Goal: Information Seeking & Learning: Learn about a topic

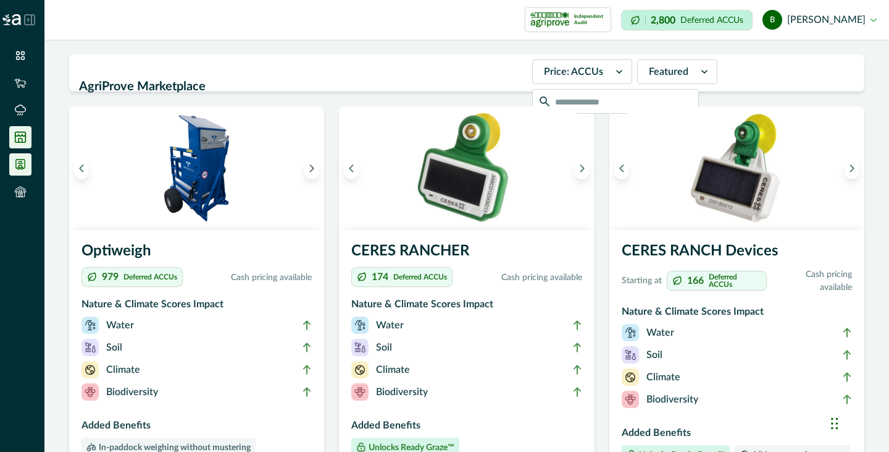
click at [25, 169] on icon at bounding box center [20, 164] width 12 height 12
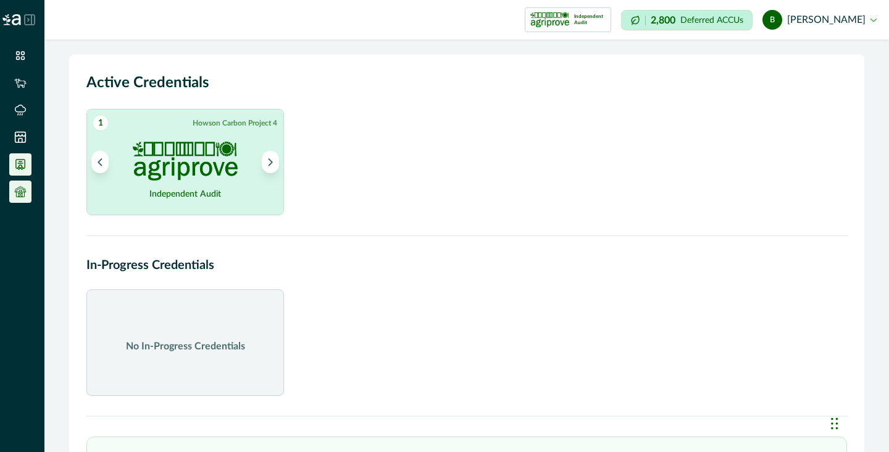
click at [21, 194] on icon at bounding box center [21, 195] width 4 height 4
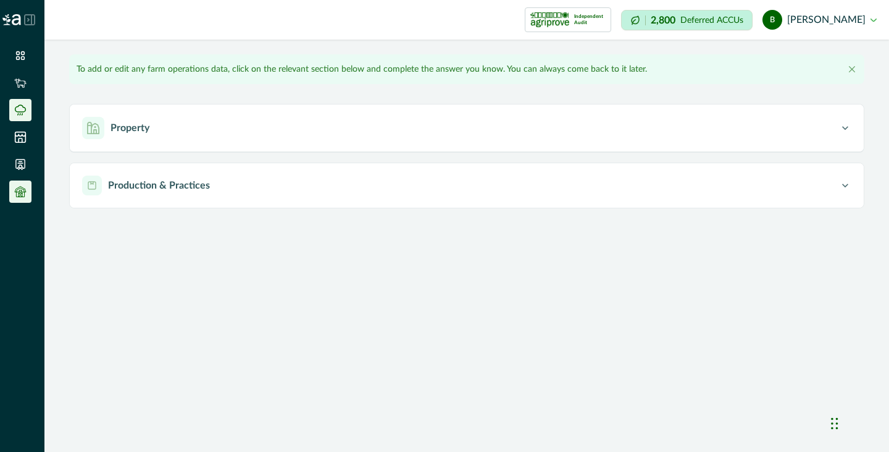
click at [23, 103] on li at bounding box center [20, 110] width 22 height 22
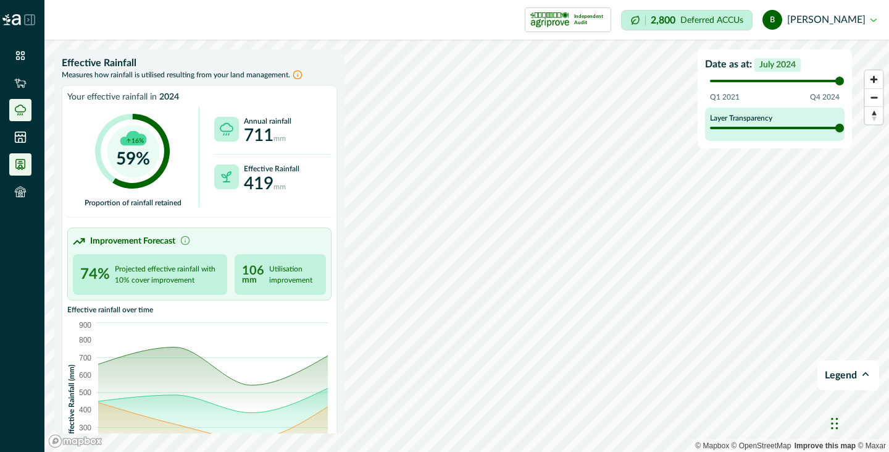
click at [27, 167] on li at bounding box center [20, 164] width 22 height 22
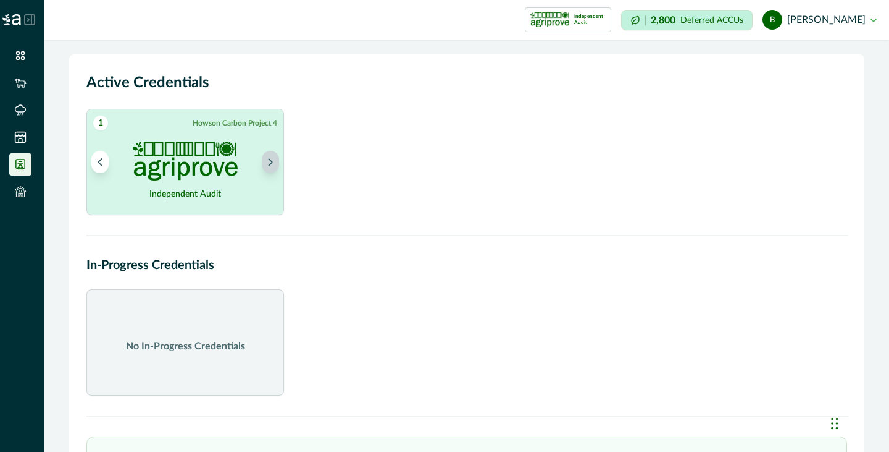
click at [275, 169] on button "Next project" at bounding box center [270, 162] width 17 height 22
drag, startPoint x: 182, startPoint y: 337, endPoint x: 183, endPoint y: 329, distance: 7.5
click at [182, 335] on div "No In-Progress Credentials" at bounding box center [185, 342] width 198 height 106
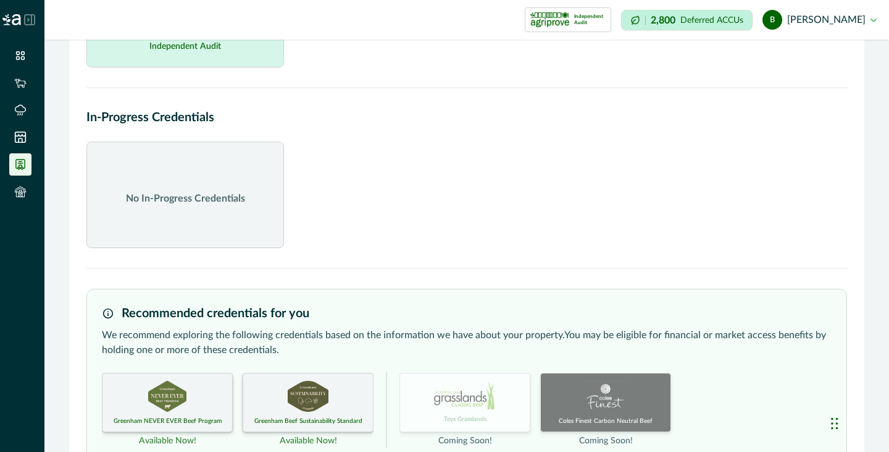
scroll to position [191, 0]
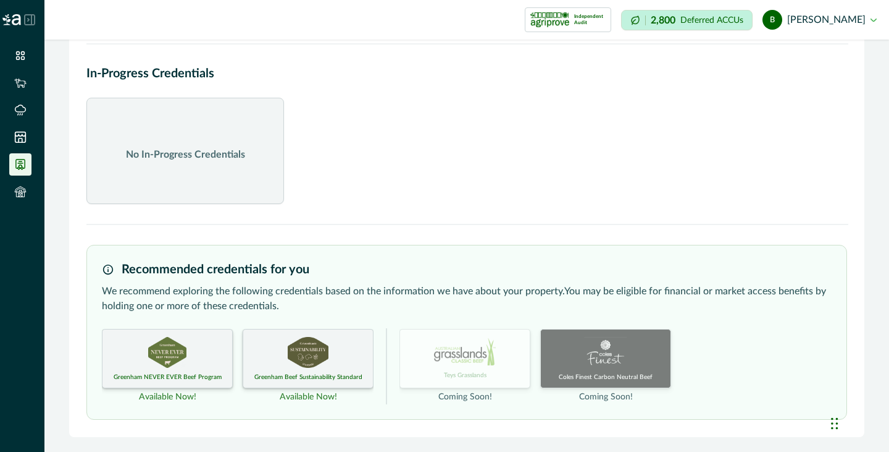
click at [171, 369] on div "Greenham NEVER EVER Beef Program" at bounding box center [167, 358] width 131 height 59
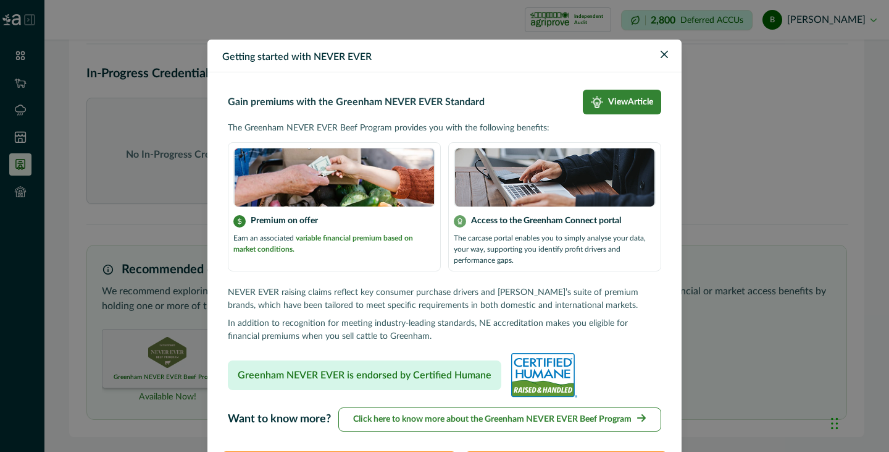
scroll to position [62, 0]
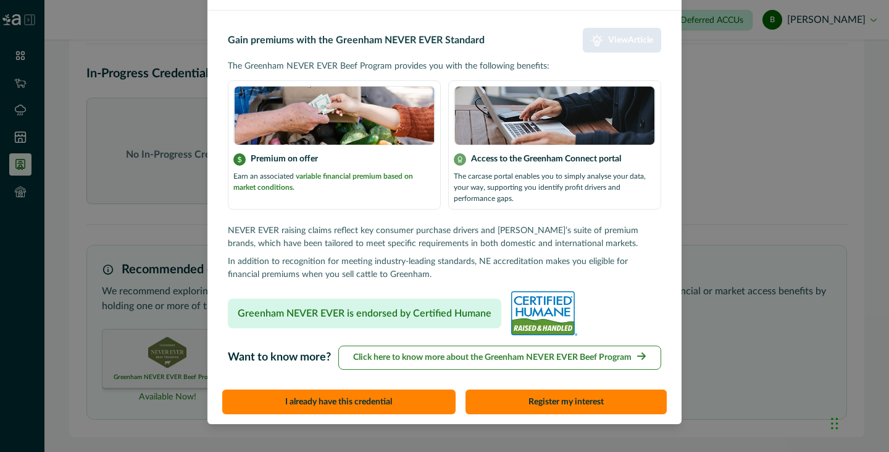
click at [626, 39] on p "View Article" at bounding box center [630, 40] width 45 height 11
click at [692, 245] on div "Getting started with NEVER EVER Gain premiums with the Greenham NEVER EVER Stan…" at bounding box center [444, 226] width 889 height 452
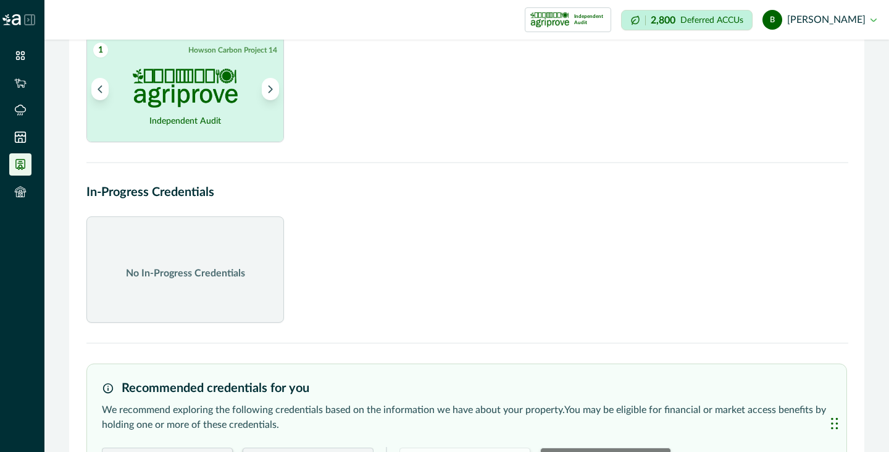
scroll to position [0, 0]
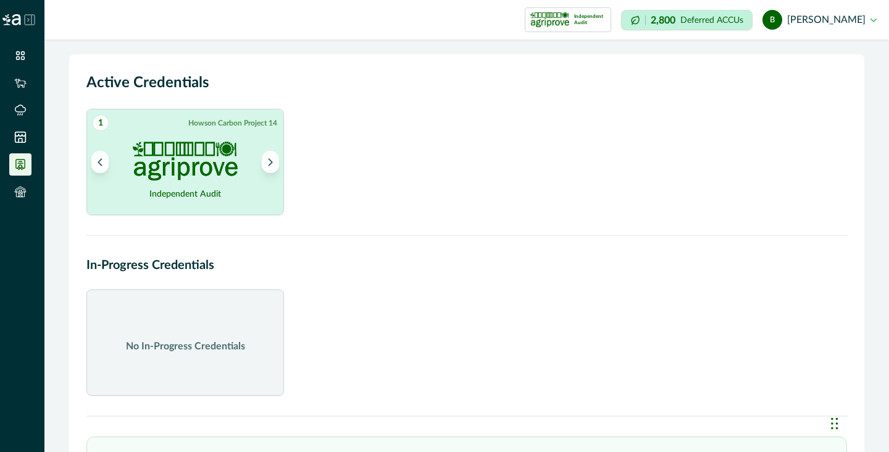
click at [188, 159] on img at bounding box center [185, 160] width 105 height 39
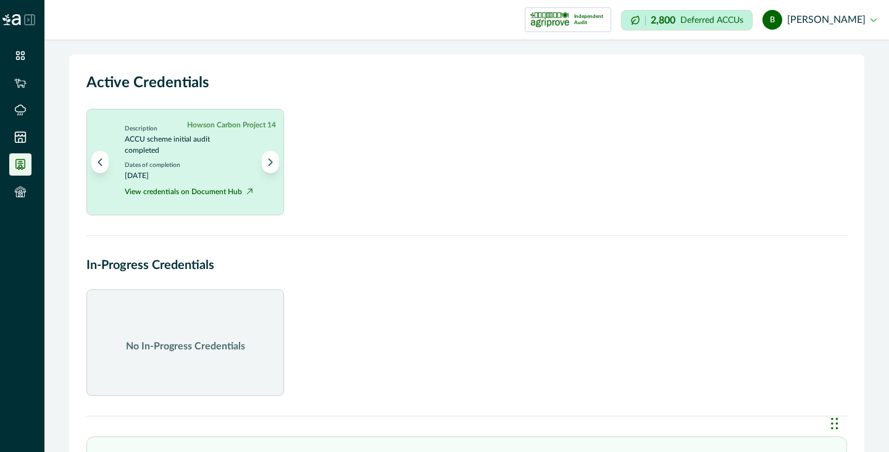
click at [210, 338] on p "No In-Progress Credentials" at bounding box center [185, 345] width 119 height 15
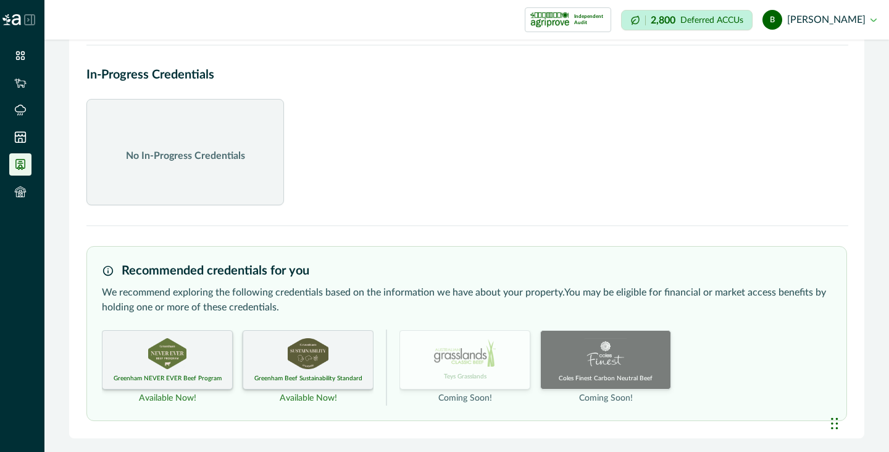
scroll to position [191, 0]
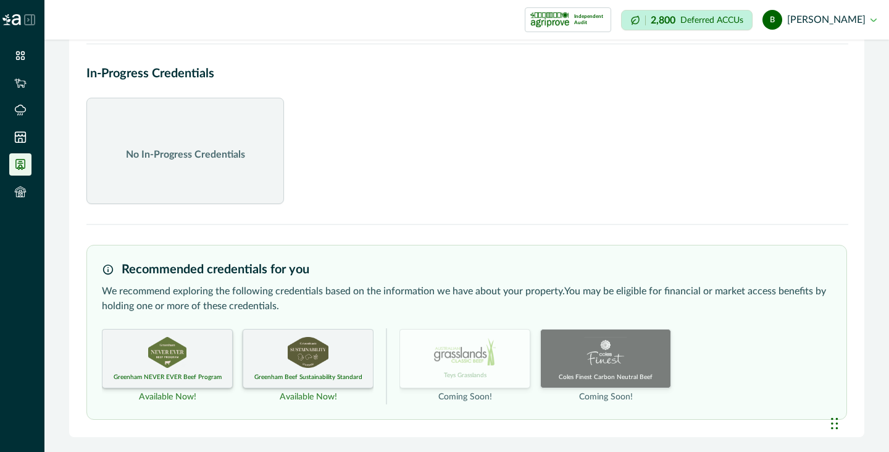
click at [296, 368] on div "Greenham Beef Sustainability Standard" at bounding box center [308, 358] width 131 height 59
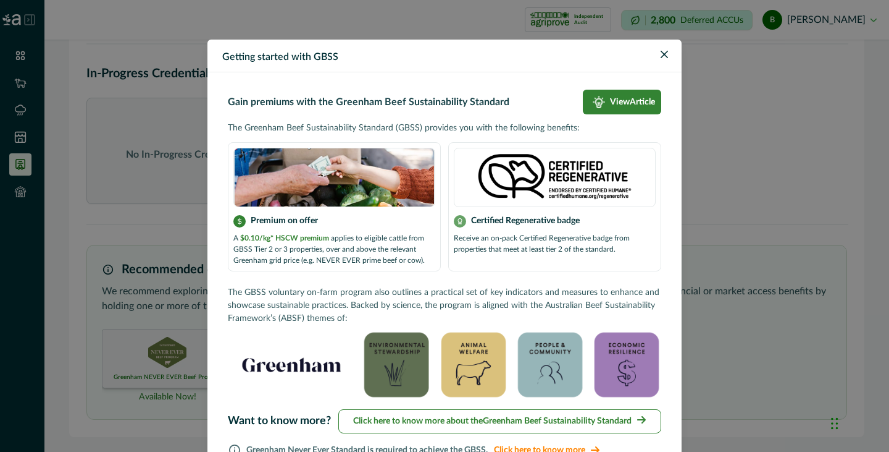
click at [119, 337] on div "Getting started with GBSS Gain premiums with the Greenham Beef Sustainability S…" at bounding box center [444, 226] width 889 height 452
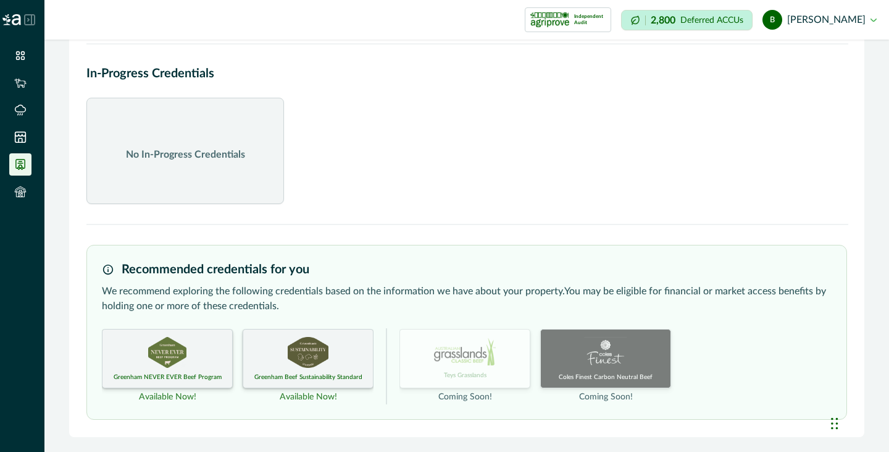
click at [494, 351] on img at bounding box center [465, 351] width 62 height 29
click at [162, 343] on img at bounding box center [167, 352] width 38 height 31
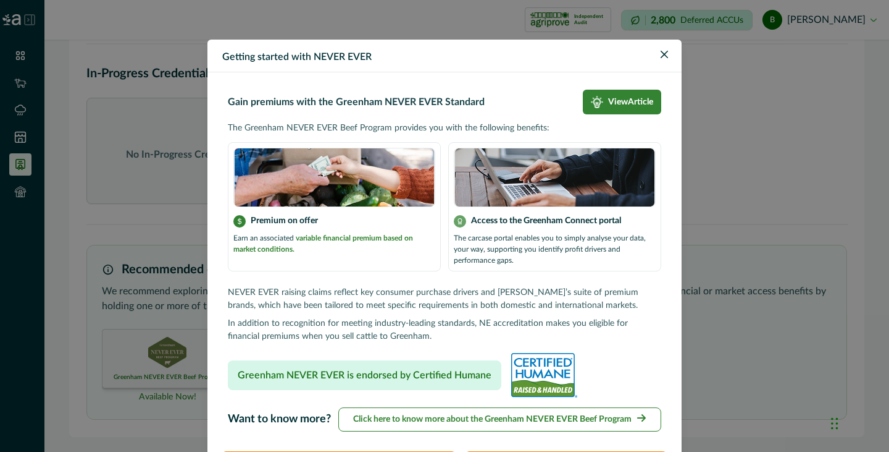
scroll to position [62, 0]
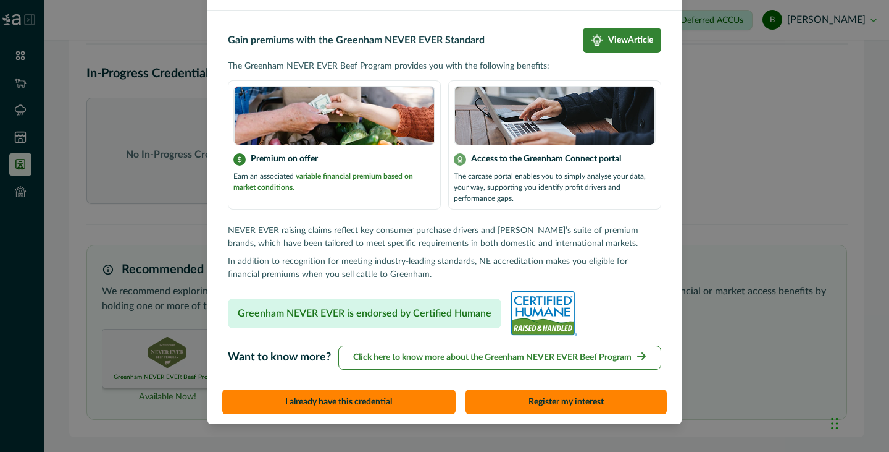
click at [719, 147] on div "Getting started with NEVER EVER Gain premiums with the Greenham NEVER EVER Stan…" at bounding box center [444, 226] width 889 height 452
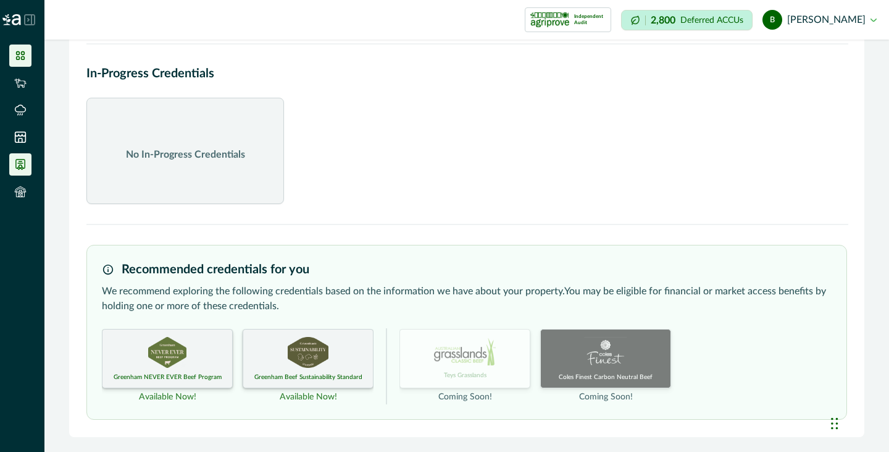
click at [22, 54] on icon at bounding box center [20, 55] width 9 height 9
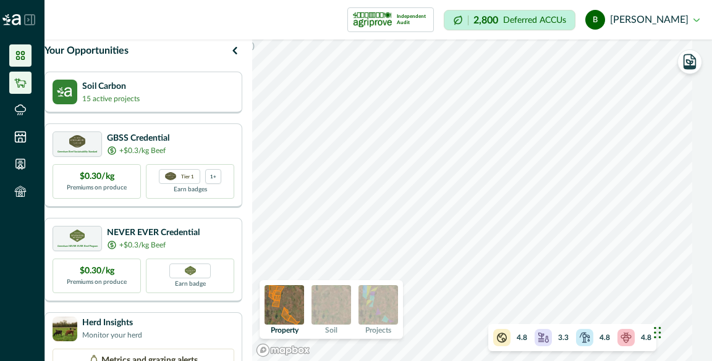
click at [25, 84] on icon at bounding box center [20, 82] width 12 height 9
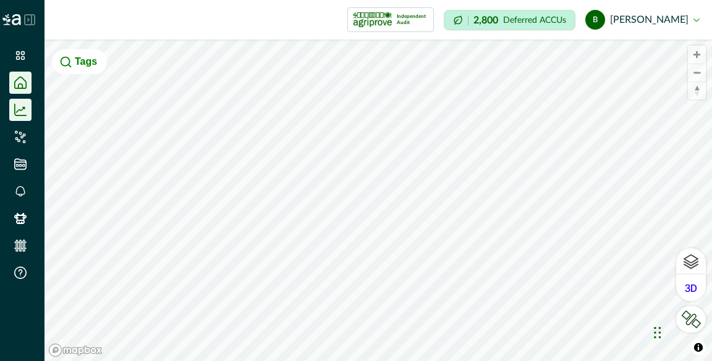
click at [25, 113] on icon at bounding box center [20, 110] width 12 height 12
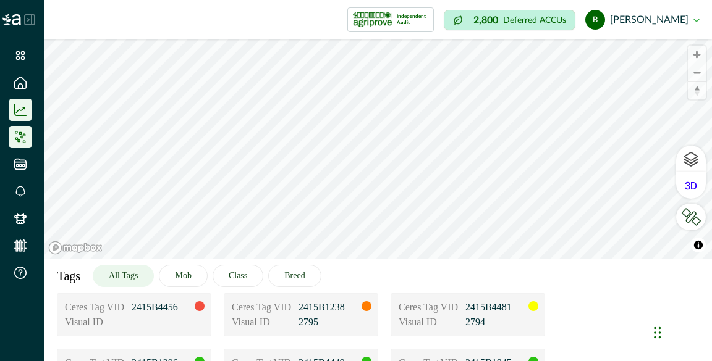
click at [23, 135] on icon at bounding box center [24, 134] width 3 height 3
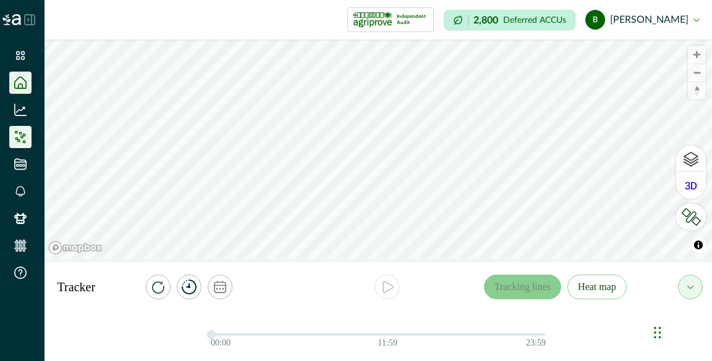
click at [23, 82] on icon at bounding box center [20, 83] width 12 height 12
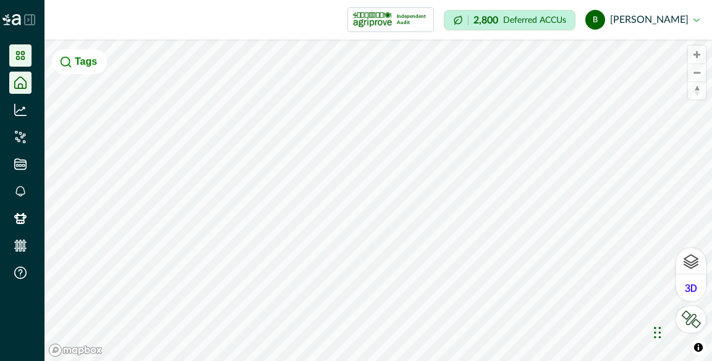
click at [28, 60] on li at bounding box center [20, 55] width 22 height 22
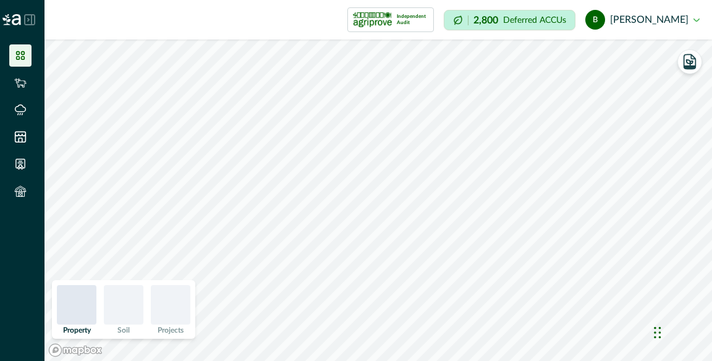
click at [686, 27] on button "b [PERSON_NAME]" at bounding box center [642, 20] width 114 height 30
click at [639, 51] on button "Sign out" at bounding box center [629, 60] width 137 height 20
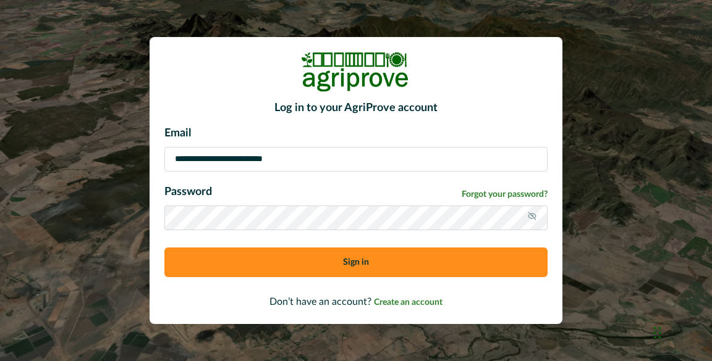
click at [293, 164] on input "**********" at bounding box center [355, 159] width 383 height 25
type input "**********"
click at [269, 271] on button "Sign in" at bounding box center [355, 263] width 383 height 30
